Goal: Communication & Community: Ask a question

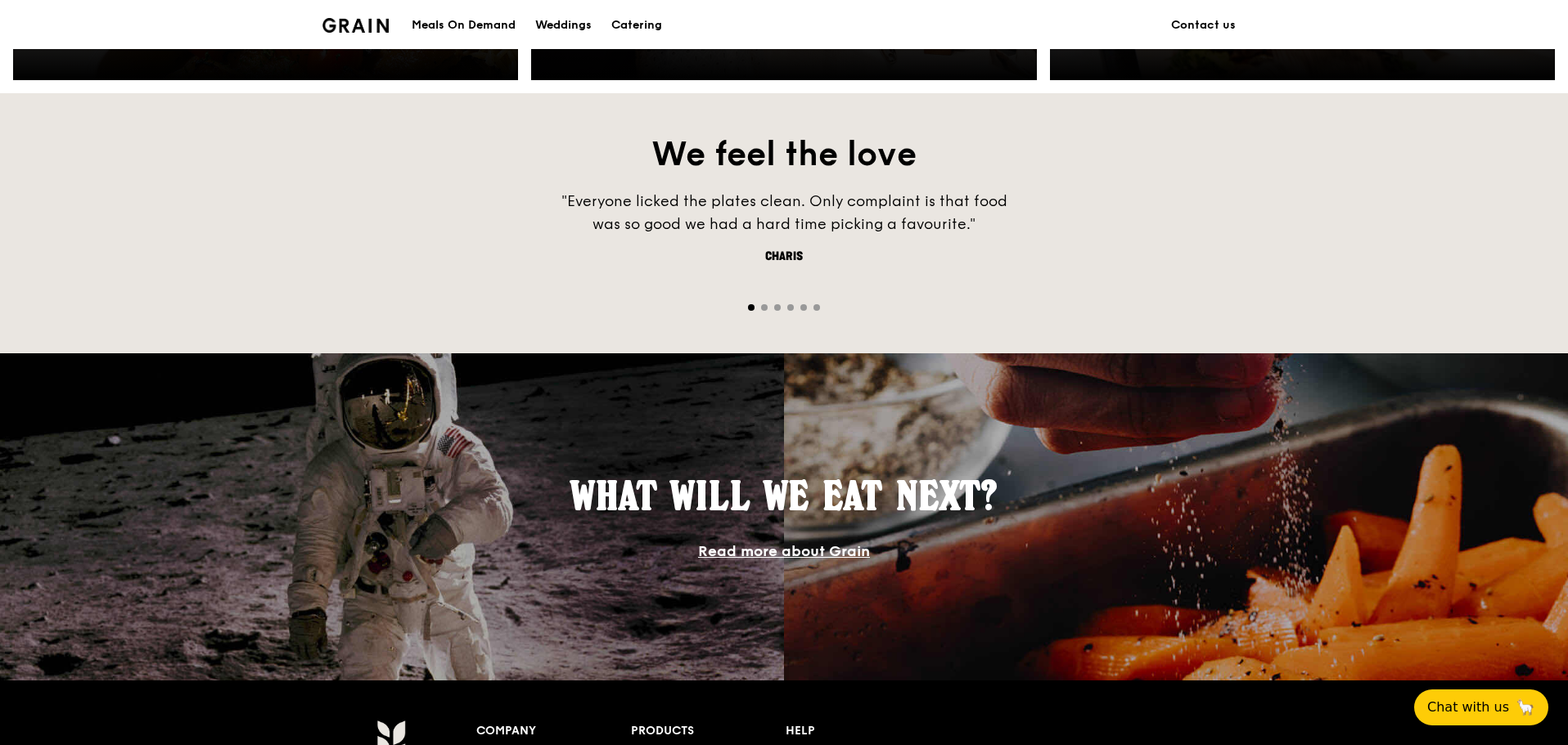
scroll to position [1454, 0]
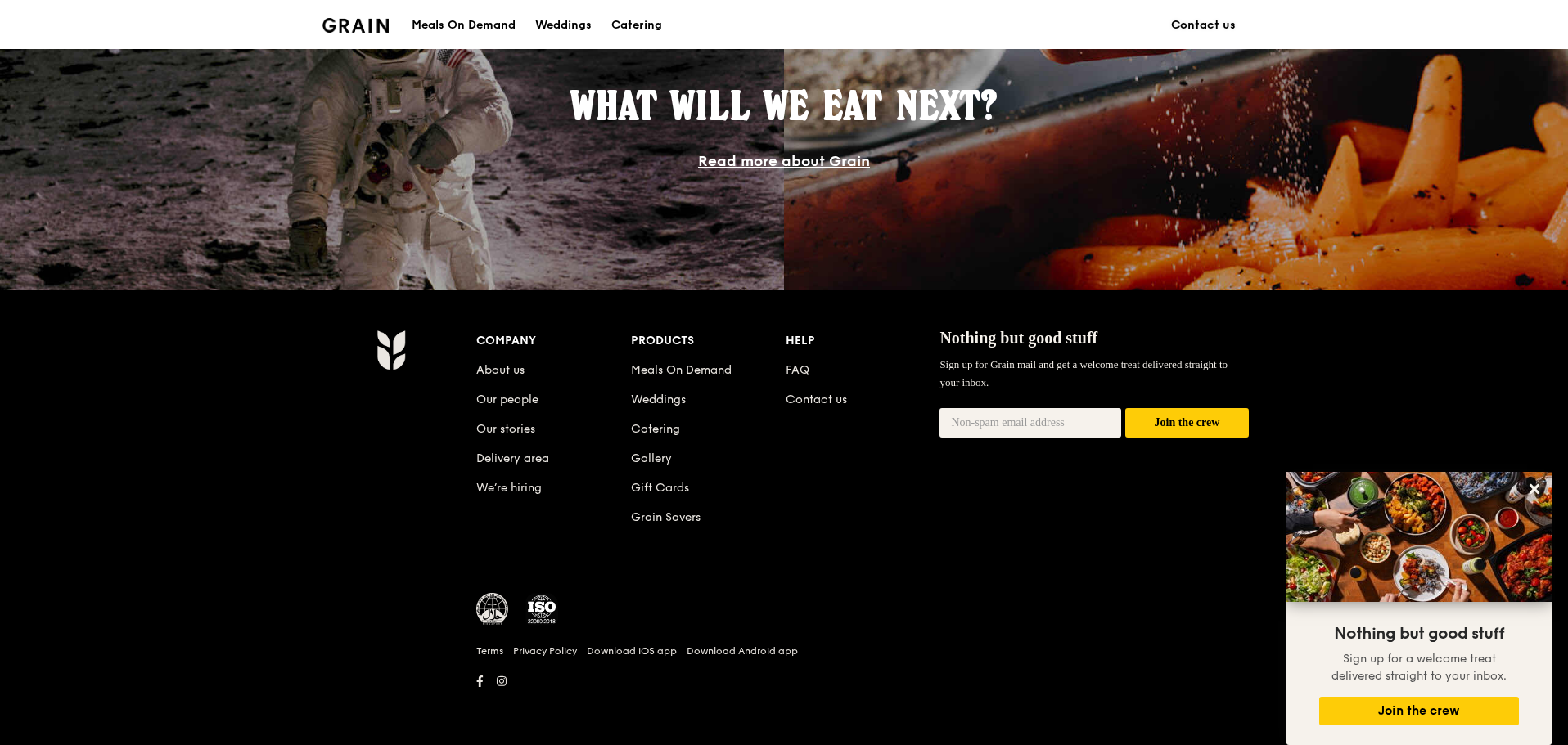
click at [1214, 16] on link "Contact us" at bounding box center [1203, 25] width 85 height 49
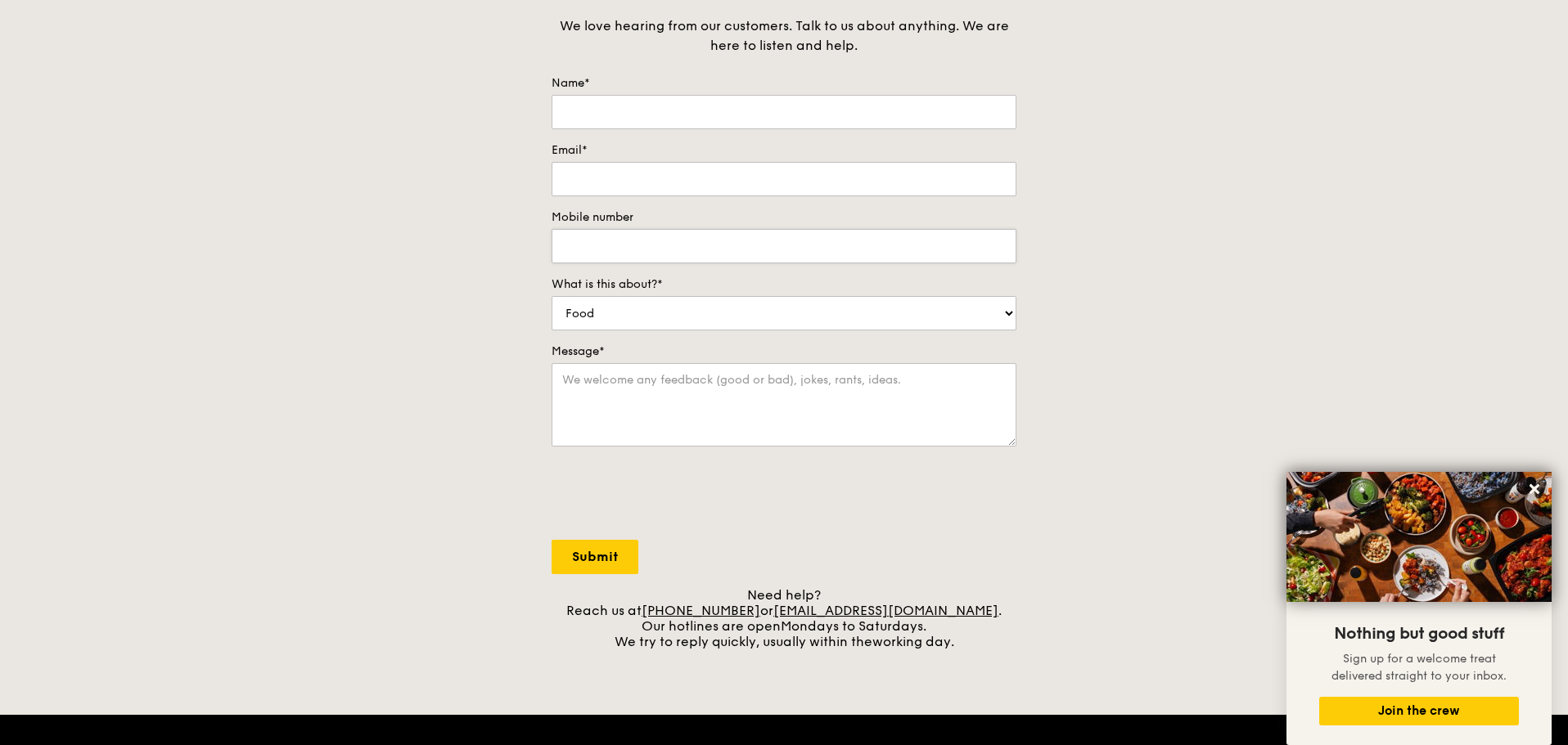
scroll to position [83, 0]
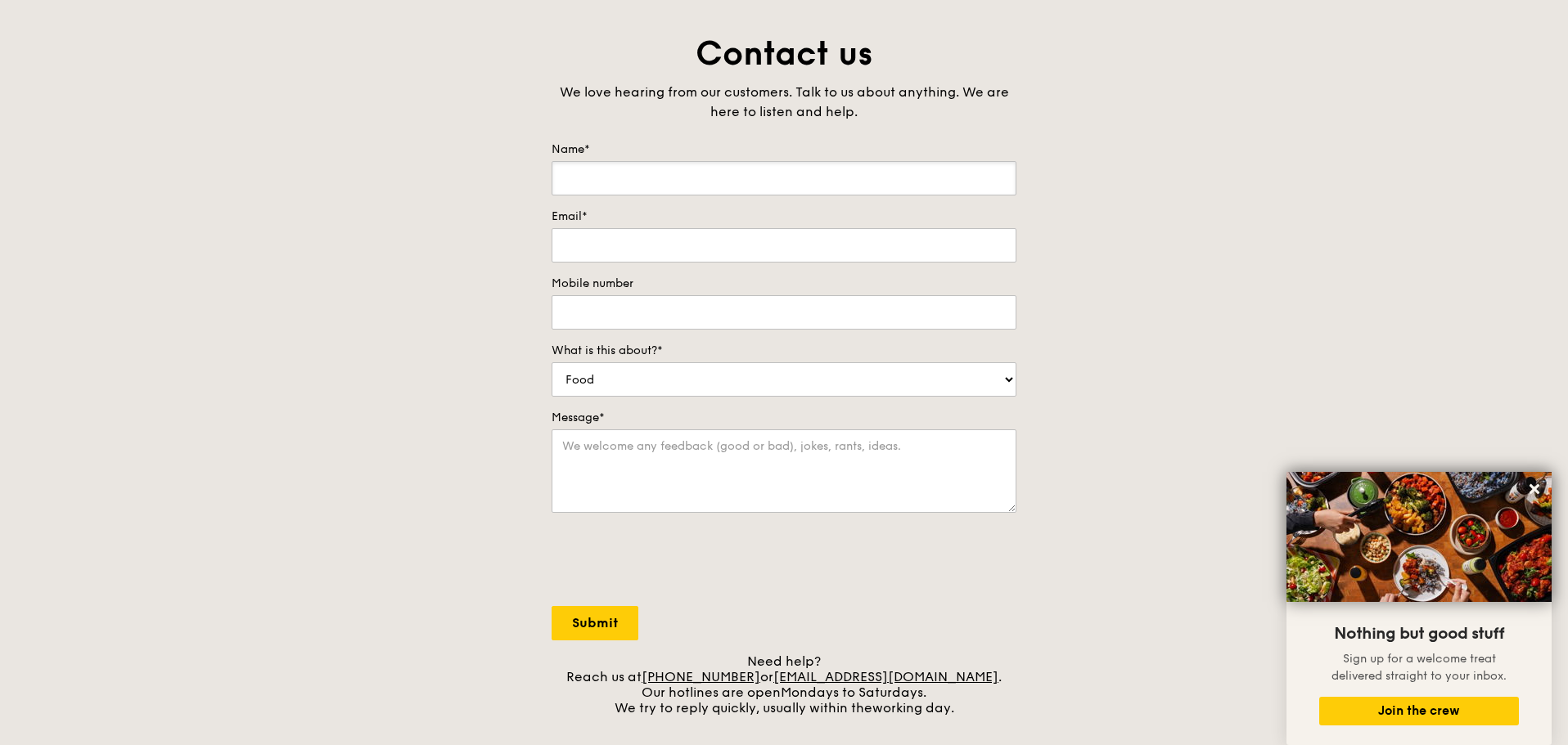
click at [640, 175] on input "Name*" at bounding box center [784, 178] width 465 height 34
type input "Kaspar Koechli"
click at [559, 235] on input "Email*" at bounding box center [784, 245] width 465 height 34
type input "kaspar.koechli@symposium.org"
type input "90159416"
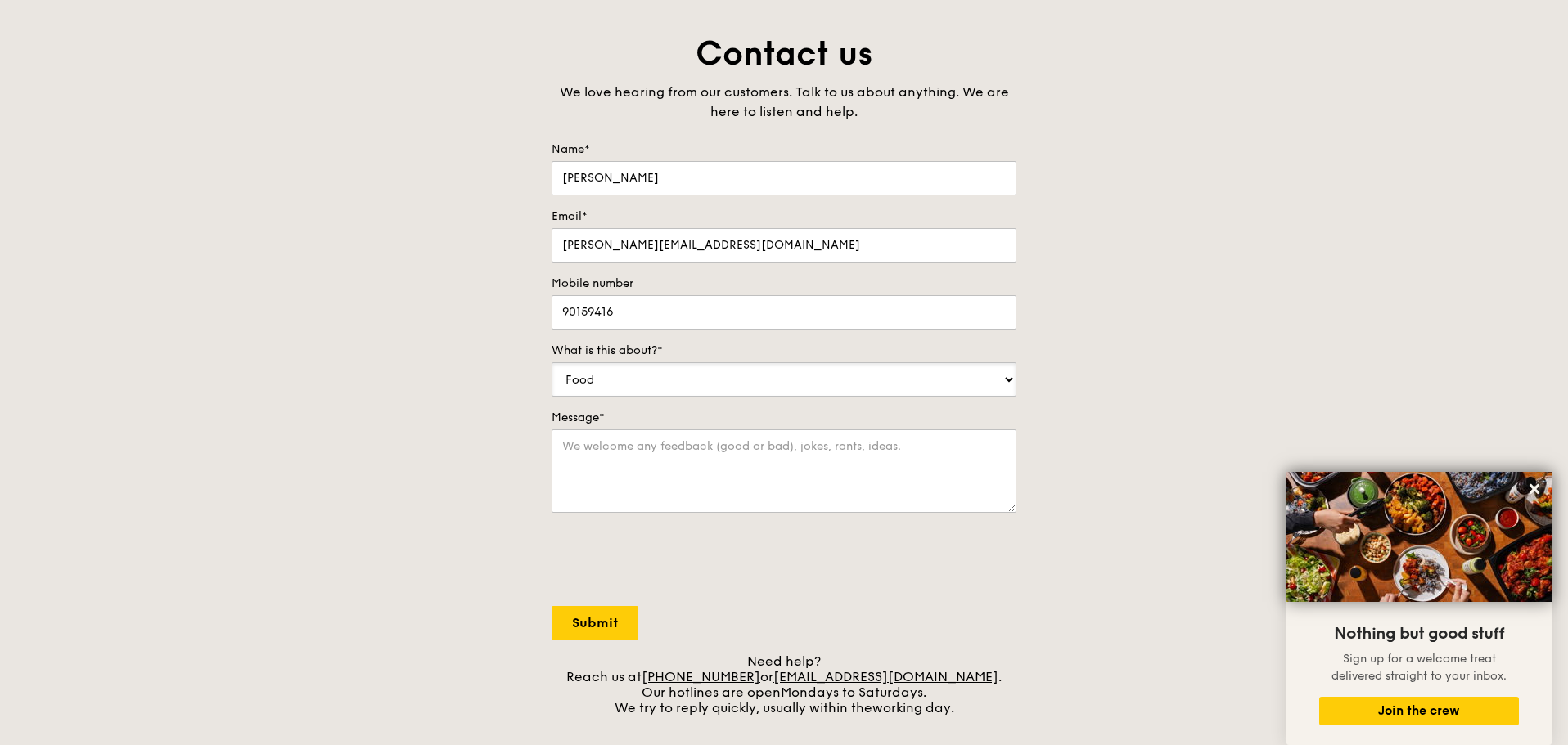
click at [607, 367] on select "Food Service Billing/Payment Catering Others" at bounding box center [784, 379] width 465 height 34
click at [552, 363] on select "Food Service Billing/Payment Catering Others" at bounding box center [784, 379] width 465 height 34
click at [608, 410] on label "Message*" at bounding box center [784, 418] width 465 height 16
click at [608, 429] on textarea "Message*" at bounding box center [784, 471] width 465 height 84
click at [608, 390] on select "Food Service Billing/Payment Catering Others" at bounding box center [784, 379] width 465 height 34
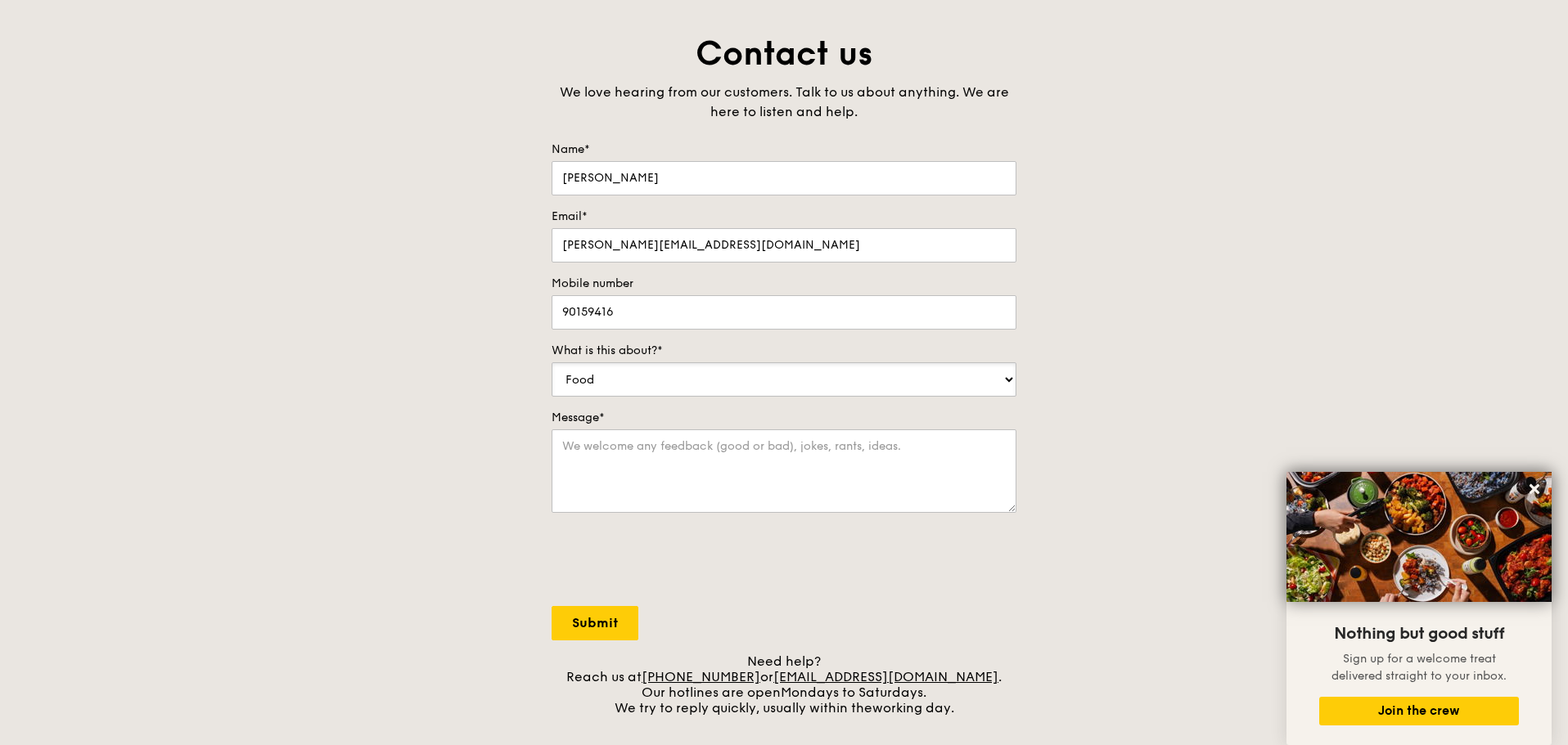
select select "Catering"
click at [552, 363] on select "Food Service Billing/Payment Catering Others" at bounding box center [784, 379] width 465 height 34
click at [648, 304] on input "90159416" at bounding box center [784, 313] width 465 height 34
type input "90159416 / For Whatsapp +41 76 542 66 15"
click at [655, 471] on textarea "Message*" at bounding box center [784, 471] width 465 height 84
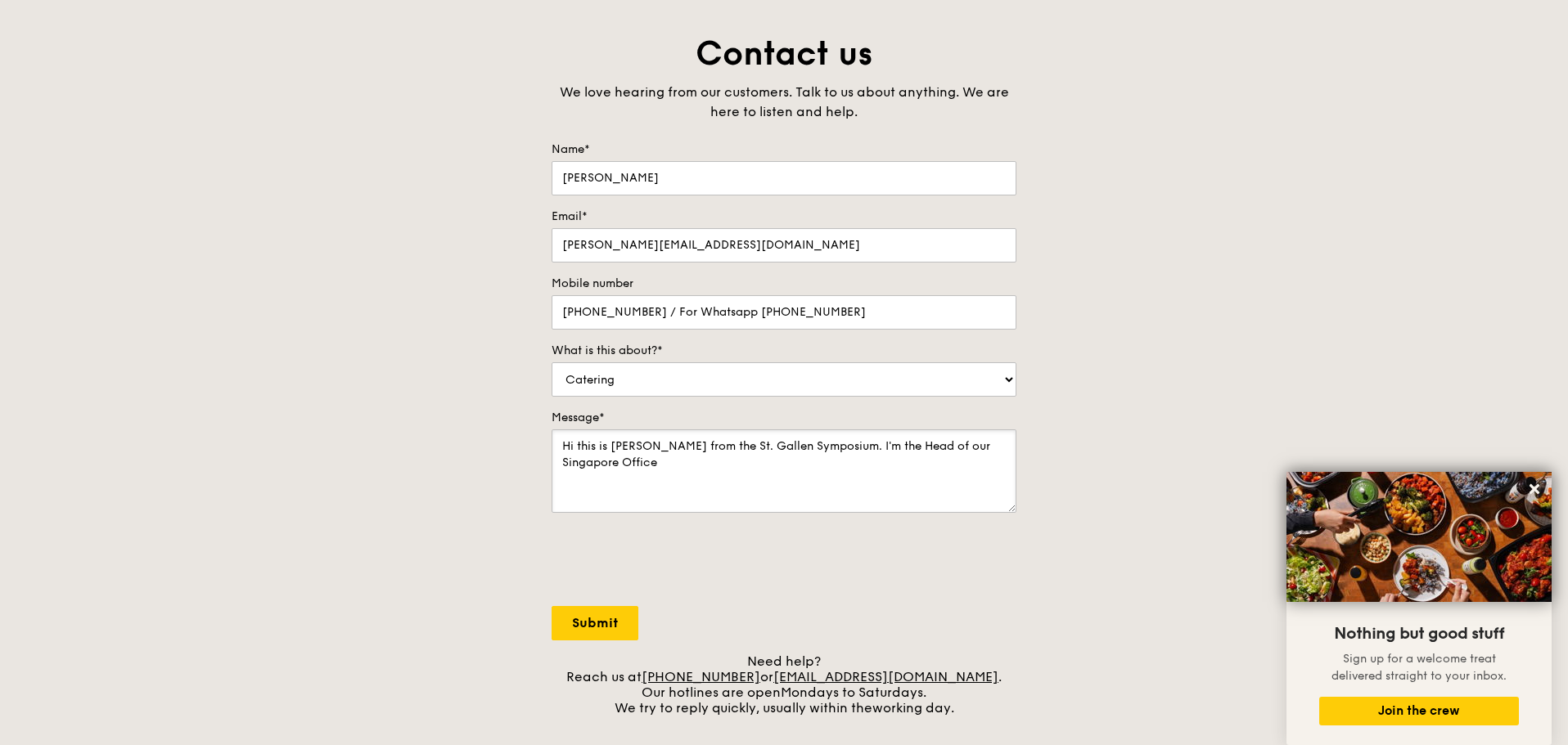
click at [698, 460] on textarea "Hi this is Kaspar Koechli from the St. Gallen Symposium. I'm the Head of our Si…" at bounding box center [784, 471] width 465 height 84
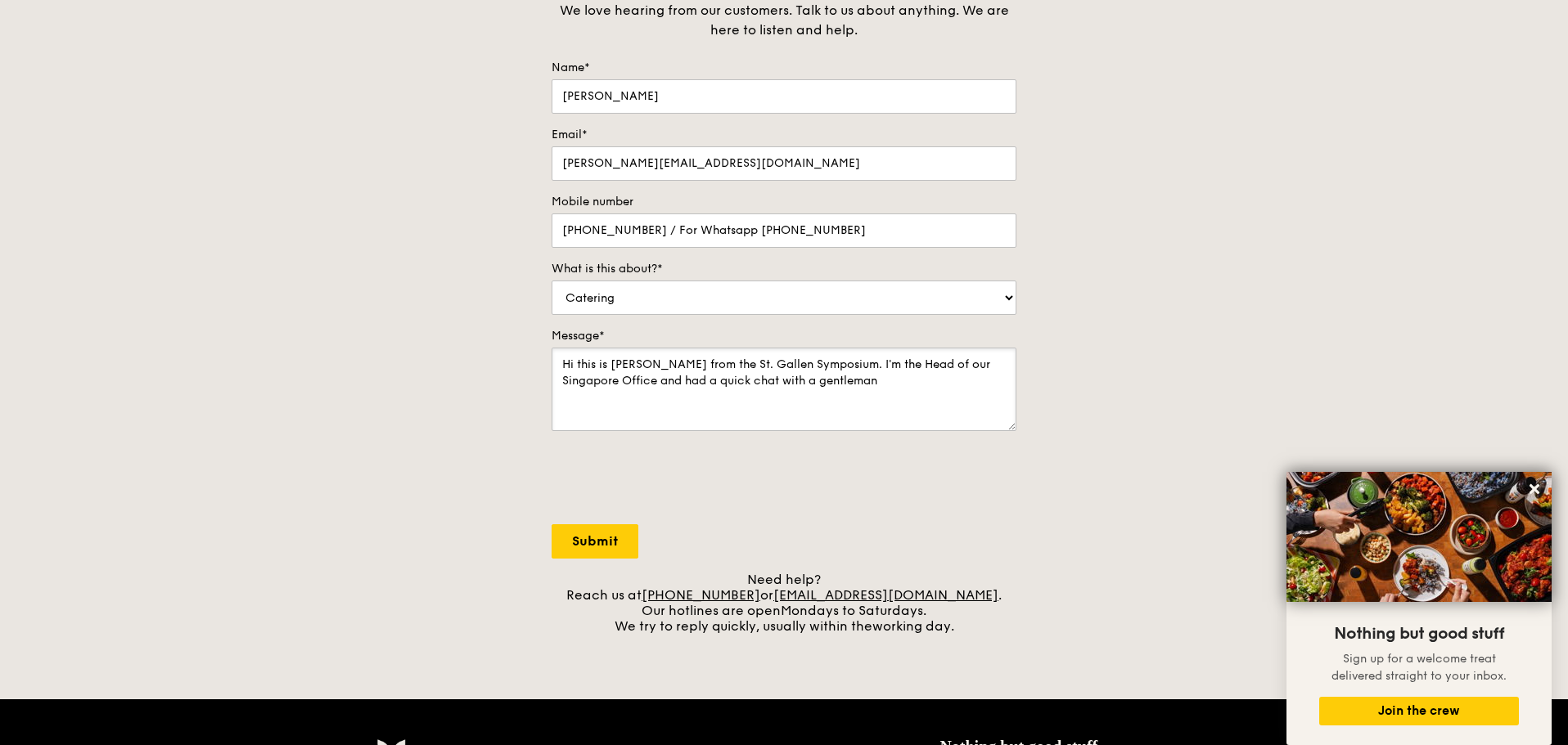
click at [749, 402] on textarea "Hi this is Kaspar Koechli from the St. Gallen Symposium. I'm the Head of our Si…" at bounding box center [784, 389] width 465 height 84
click at [821, 388] on textarea "Hi this is Kaspar Koechli from the St. Gallen Symposium. I'm the Head of our Si…" at bounding box center [784, 389] width 465 height 84
click at [925, 380] on textarea "Hi this is Kaspar Koechli from the St. Gallen Symposium. I'm the Head of our Si…" at bounding box center [784, 389] width 465 height 84
click at [910, 385] on textarea "Hi this is Kaspar Koechli from the St. Gallen Symposium. I'm the Head of our Si…" at bounding box center [784, 389] width 465 height 84
click at [864, 400] on textarea "Hi this is Kaspar Koechli from the St. Gallen Symposium. I'm the Head of our Si…" at bounding box center [784, 389] width 465 height 84
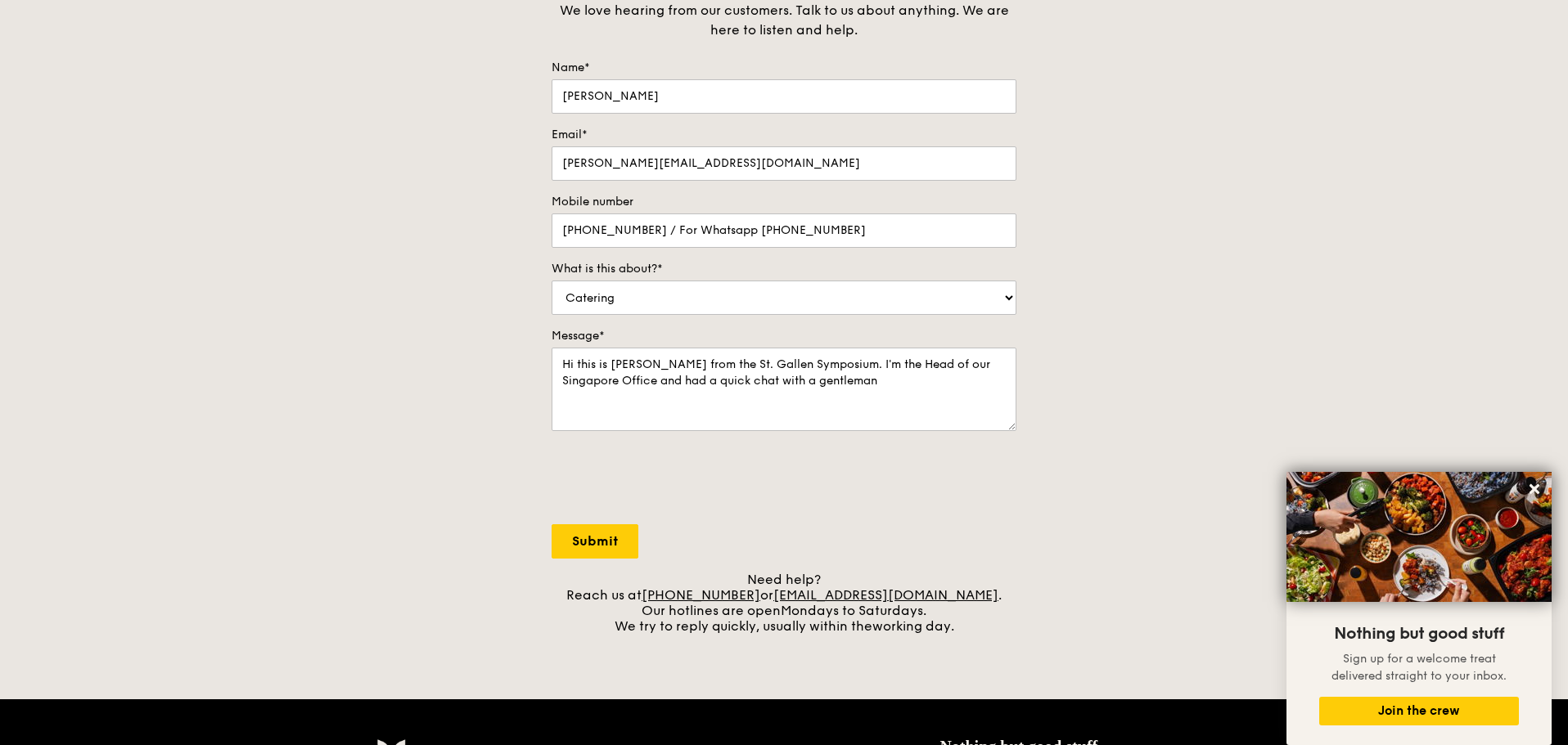
click at [892, 465] on div at bounding box center [784, 479] width 465 height 64
click at [882, 431] on textarea "Hi this is Kaspar Koechli from the St. Gallen Symposium. I'm the Head of our Si…" at bounding box center [784, 389] width 465 height 84
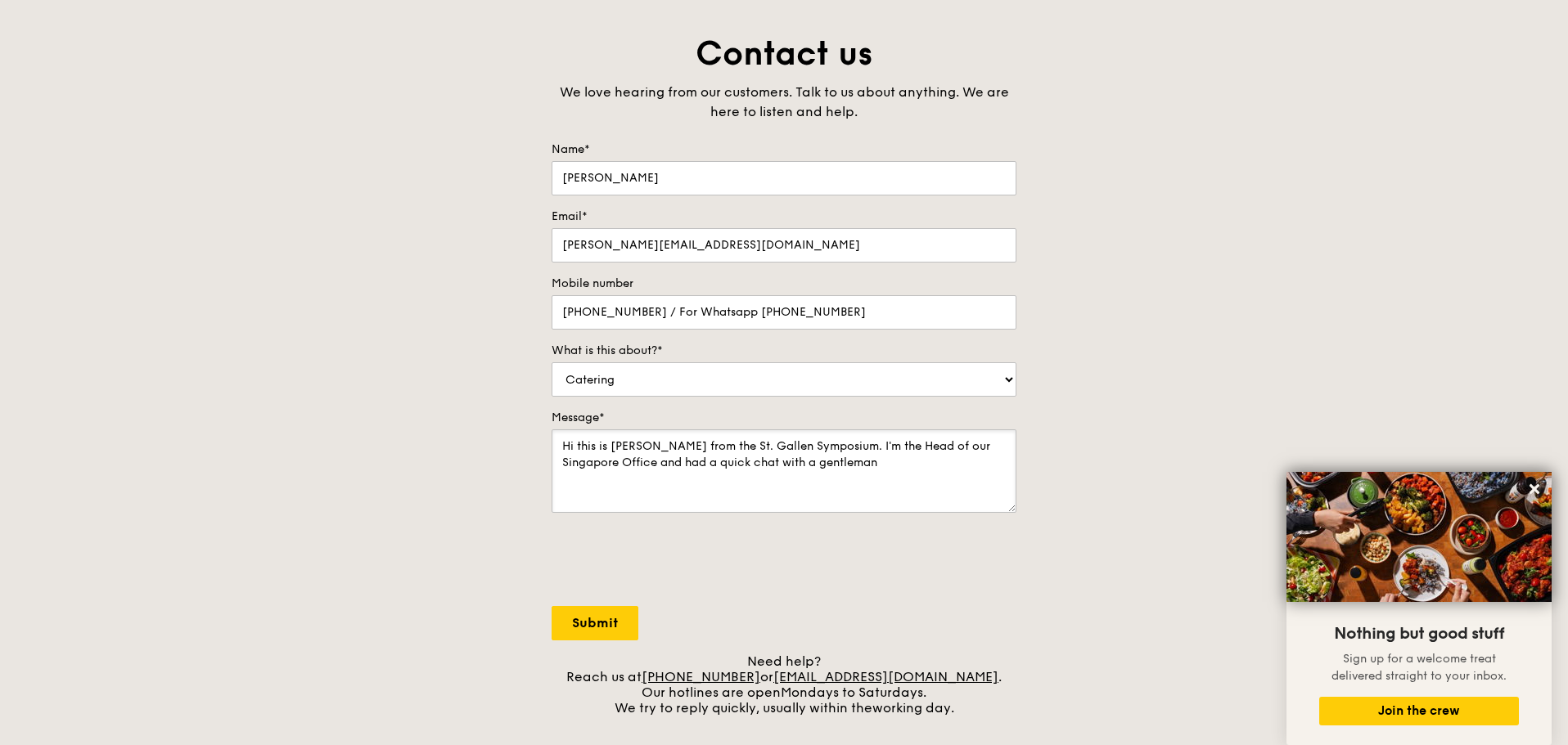
click at [887, 465] on textarea "Hi this is Kaspar Koechli from the St. Gallen Symposium. I'm the Head of our Si…" at bounding box center [784, 471] width 465 height 84
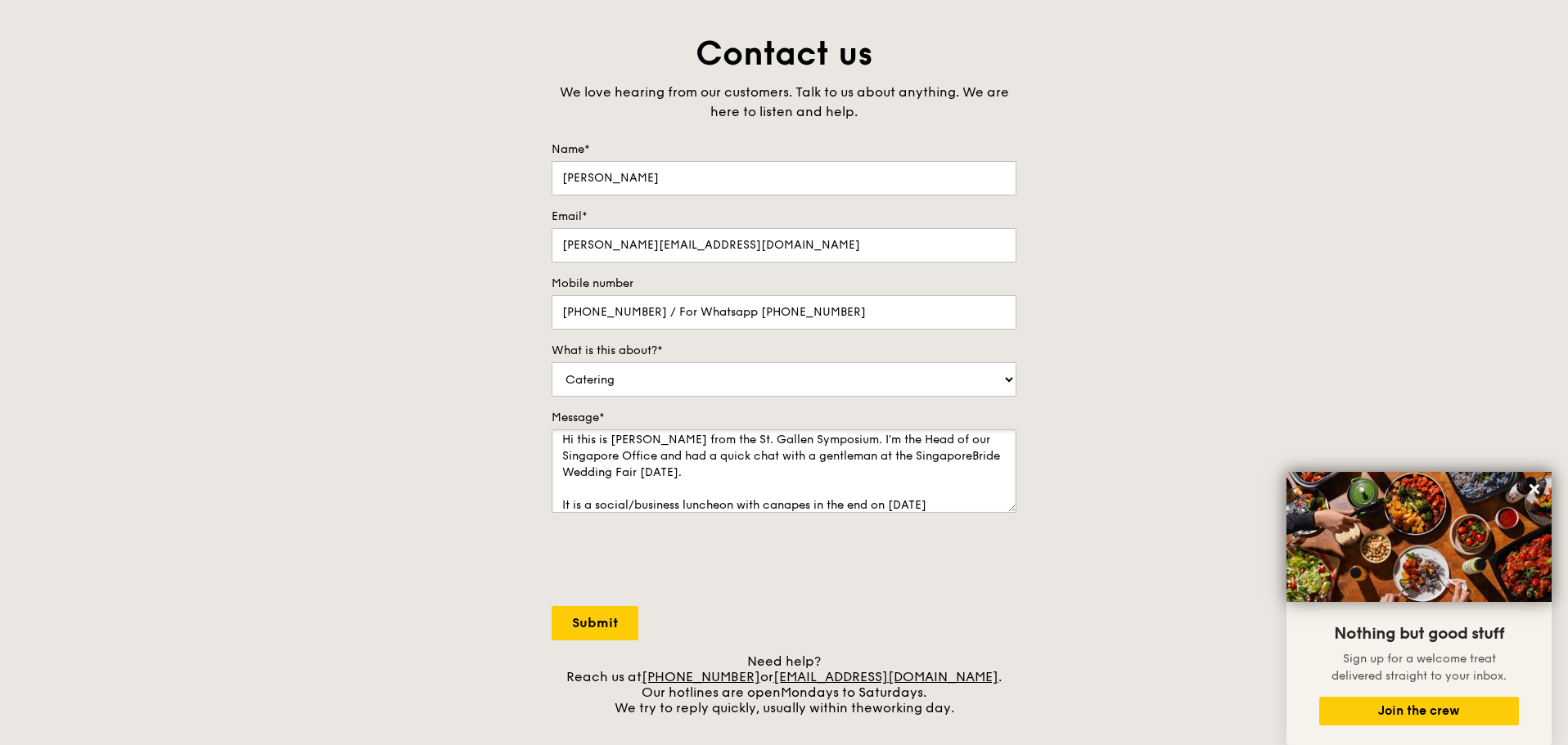
scroll to position [23, 0]
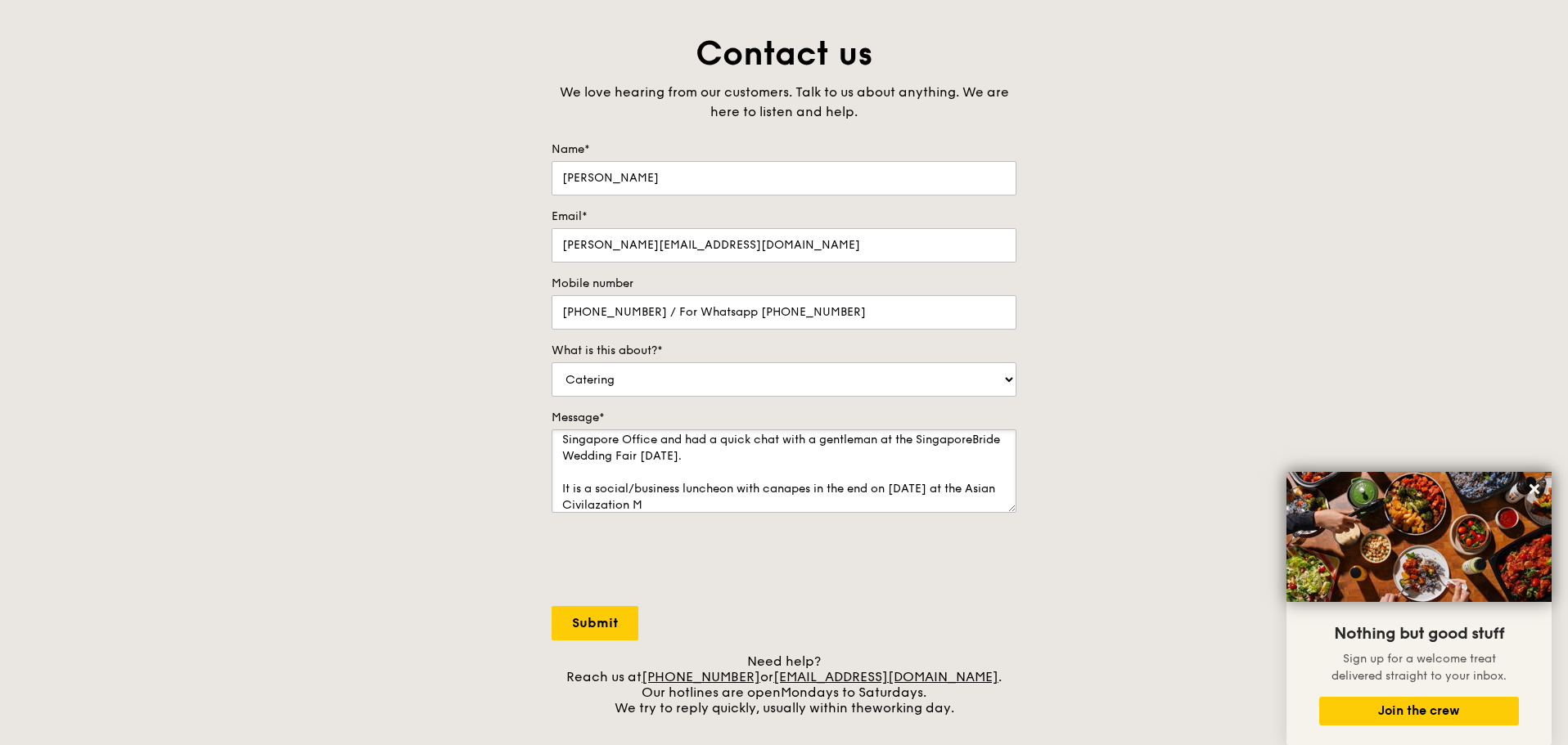
click at [689, 506] on textarea "Hi this is Kaspar Koechli from the St. Gallen Symposium. I'm the Head of our Si…" at bounding box center [784, 471] width 465 height 84
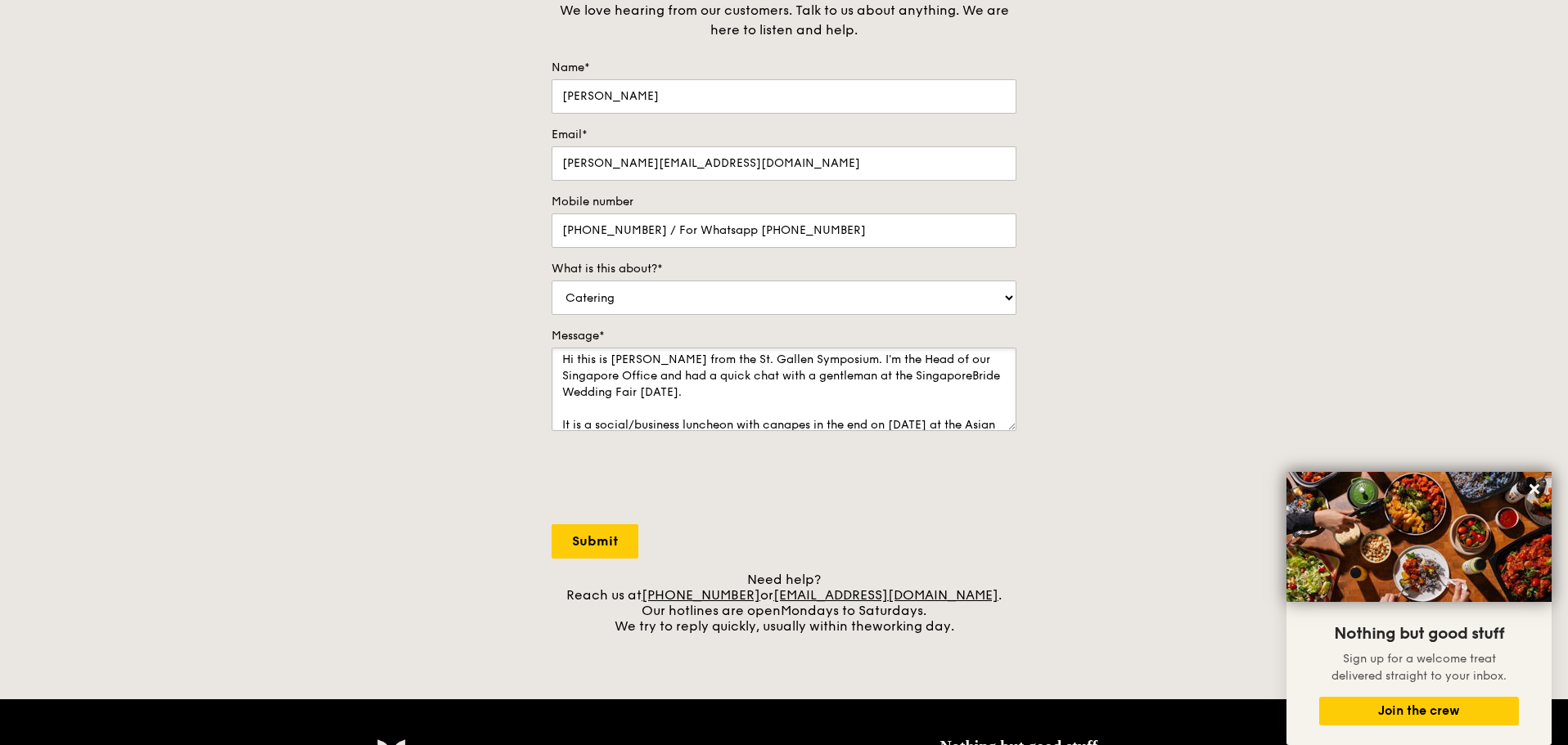
scroll to position [0, 0]
click at [794, 402] on textarea "Hi this is Kaspar Koechli from the St. Gallen Symposium. I'm the Head of our Si…" at bounding box center [784, 389] width 465 height 84
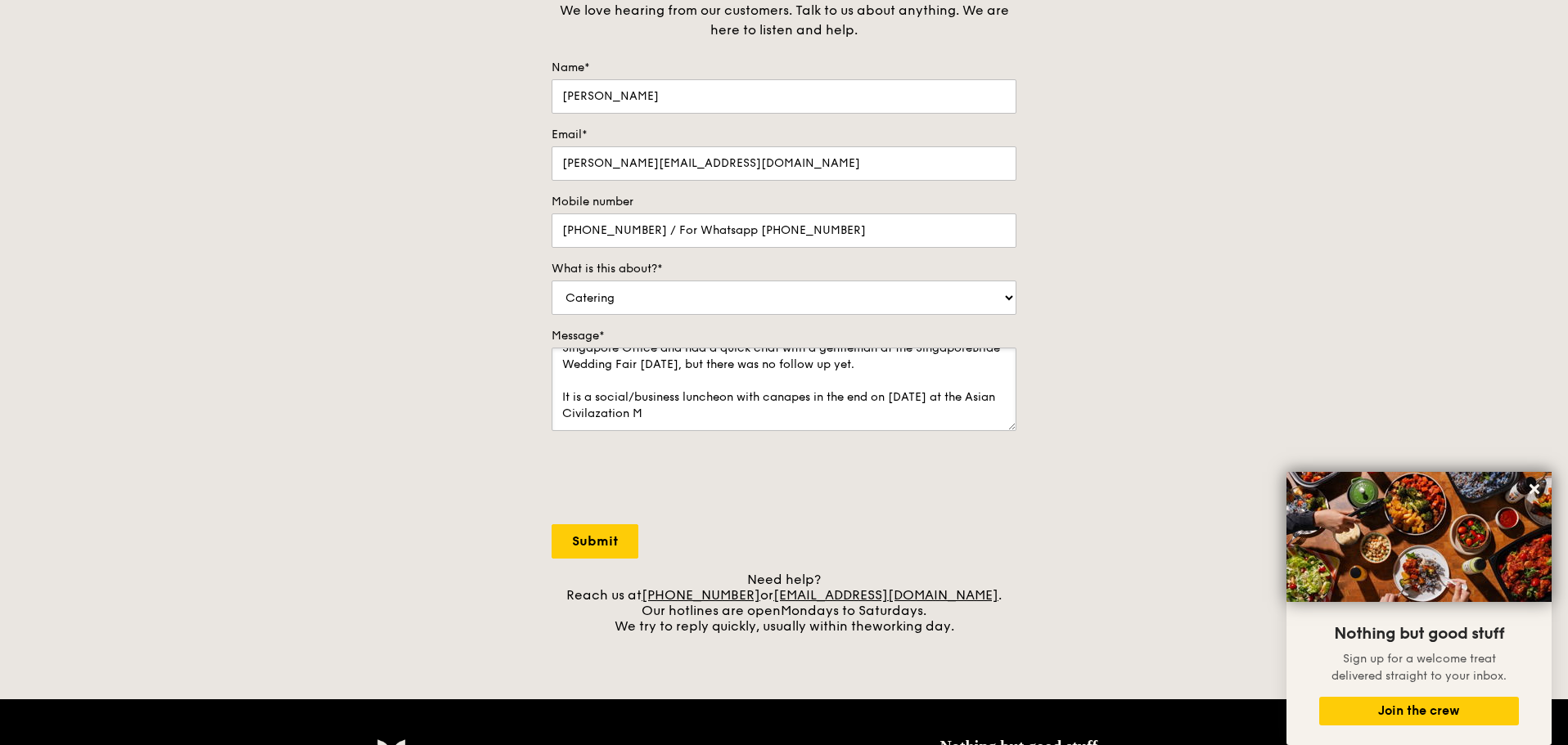
scroll to position [246, 0]
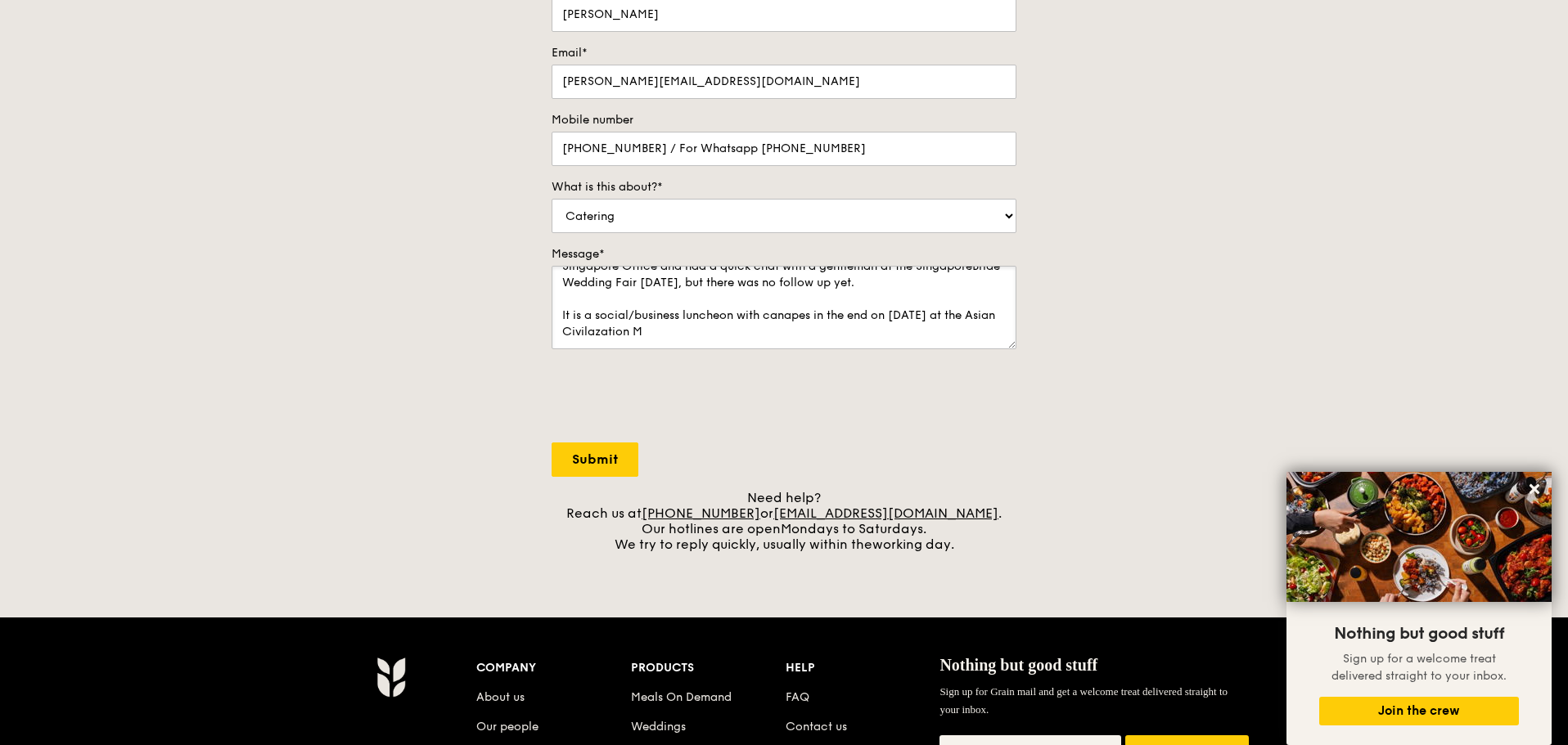
click at [785, 333] on textarea "Hi this is Kaspar Koechli from the St. Gallen Symposium. I'm the Head of our Si…" at bounding box center [784, 308] width 465 height 84
click at [808, 314] on textarea "Hi this is Kaspar Koechli from the St. Gallen Symposium. I'm the Head of our Si…" at bounding box center [784, 308] width 465 height 84
click at [761, 334] on textarea "Hi this is Kaspar Koechli from the St. Gallen Symposium. I'm the Head of our Si…" at bounding box center [784, 308] width 465 height 84
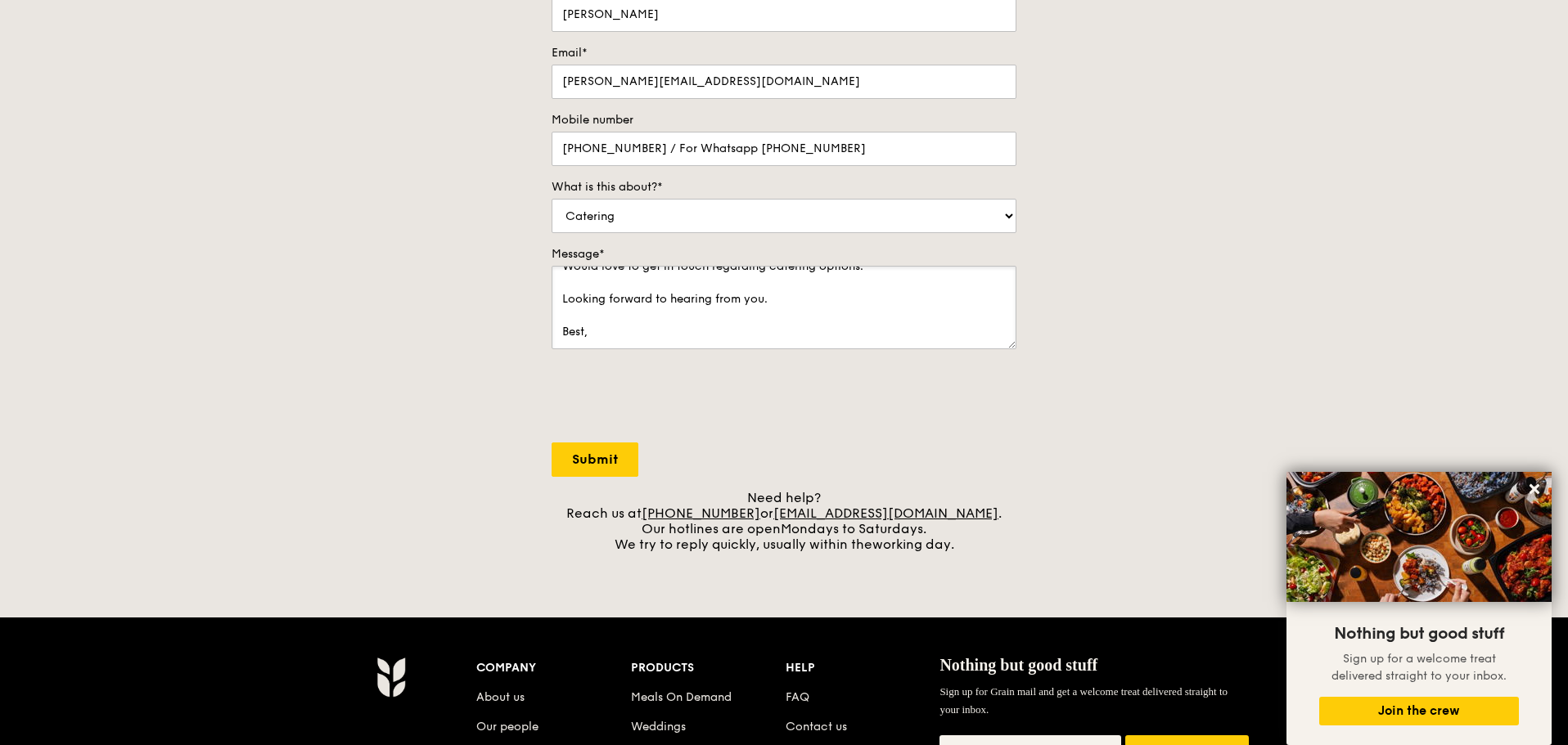
scroll to position [153, 0]
type textarea "Hi this is Kaspar Koechli from the St. Gallen Symposium. I'm the Head of our Si…"
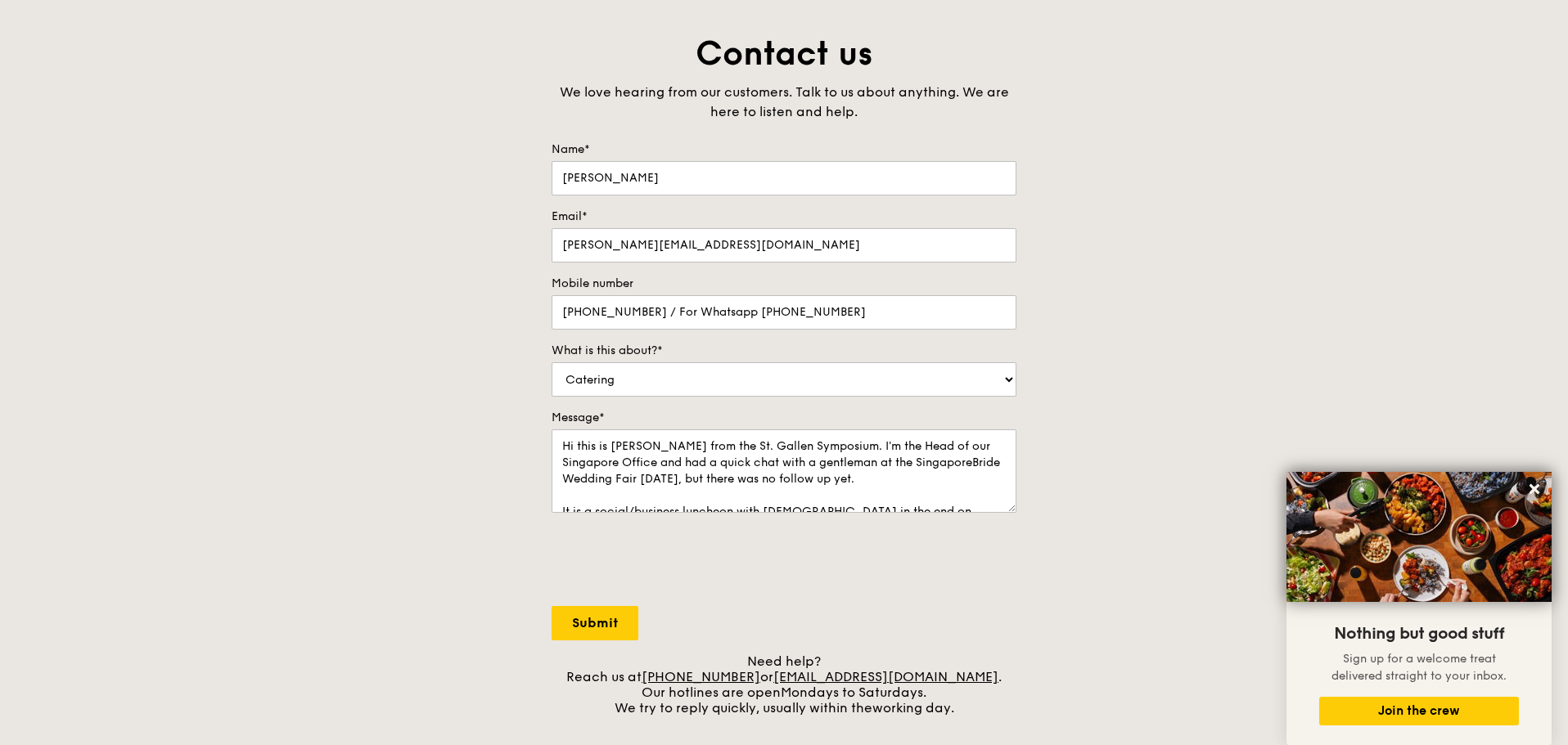
scroll to position [328, 0]
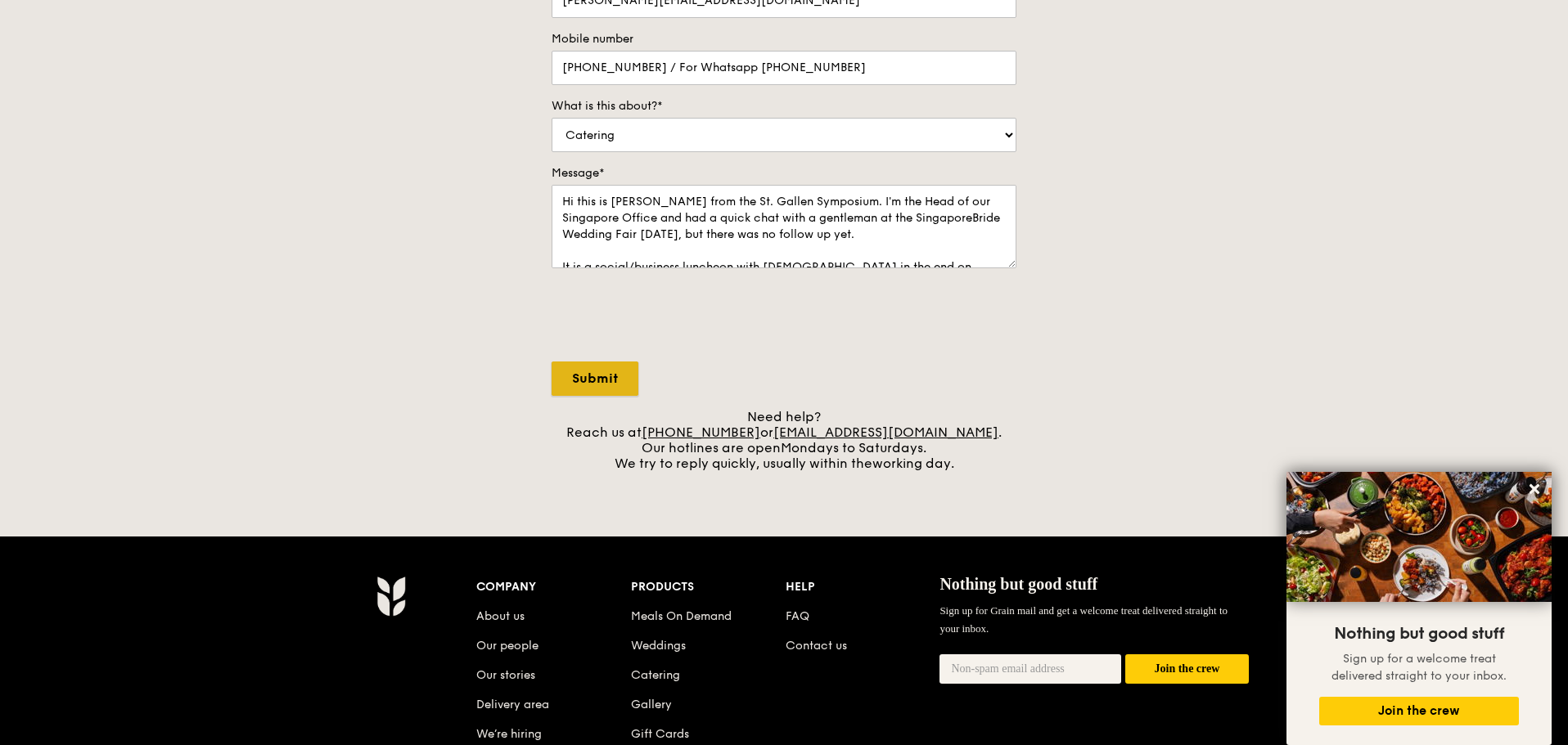
click at [589, 384] on input "Submit" at bounding box center [595, 378] width 87 height 34
select select "Food"
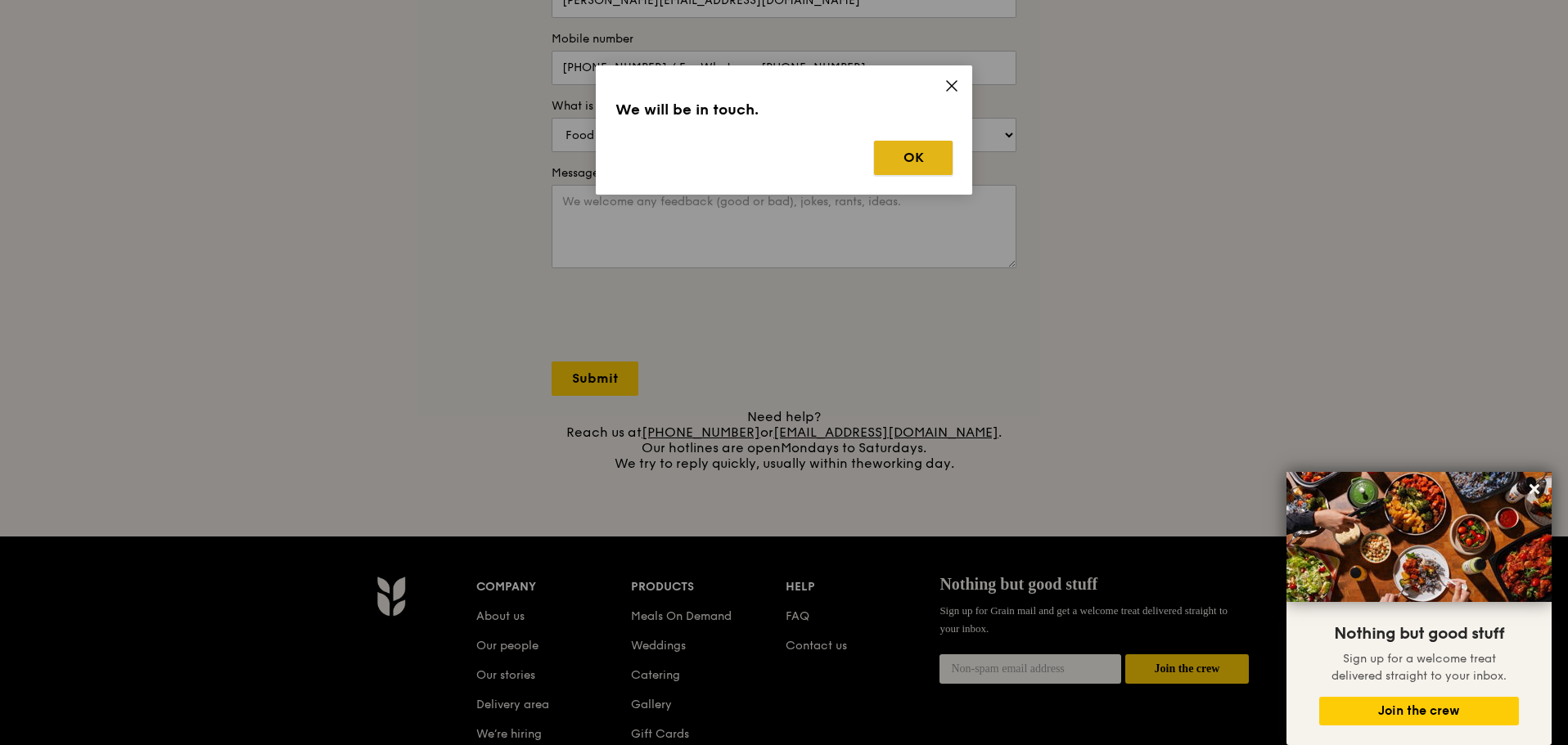
click at [927, 157] on button "OK" at bounding box center [913, 157] width 79 height 34
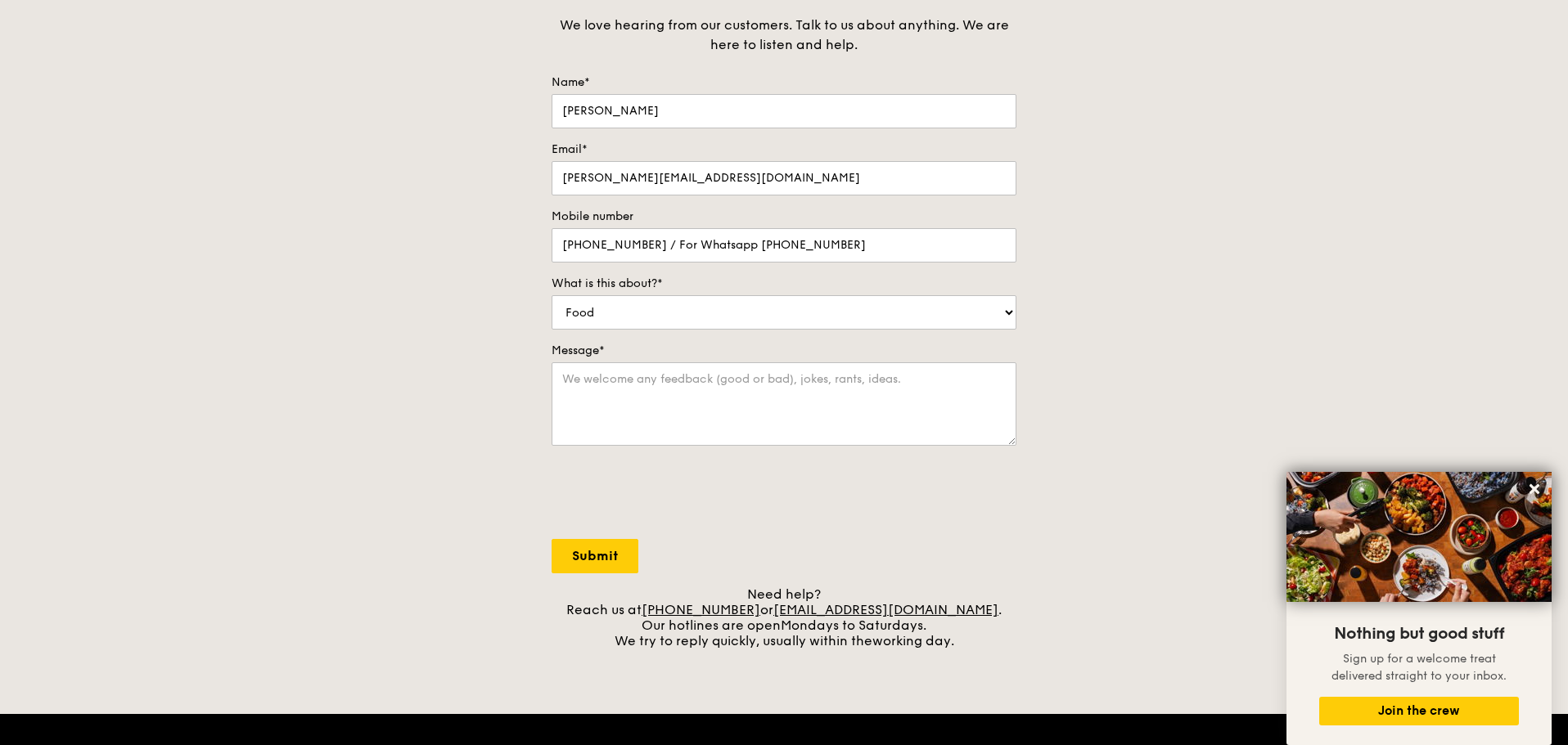
scroll to position [0, 0]
